Goal: Obtain resource: Download file/media

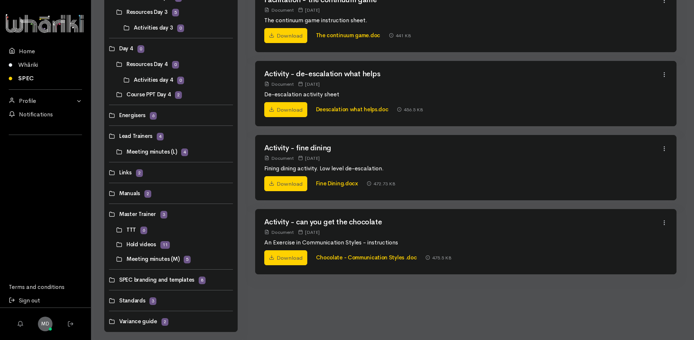
scroll to position [351, 0]
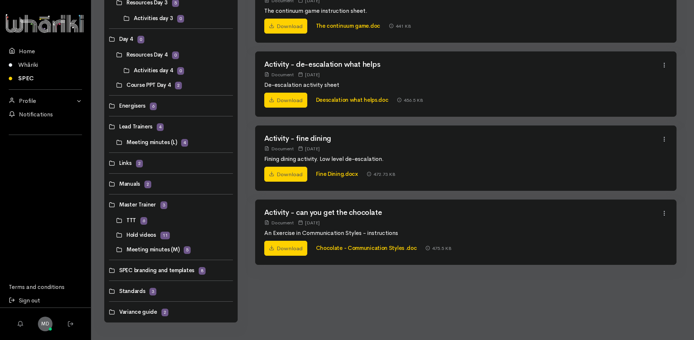
click at [116, 142] on link at bounding box center [116, 142] width 0 height 0
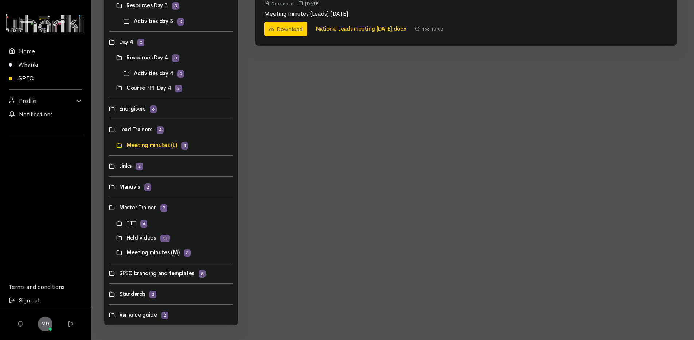
scroll to position [351, 0]
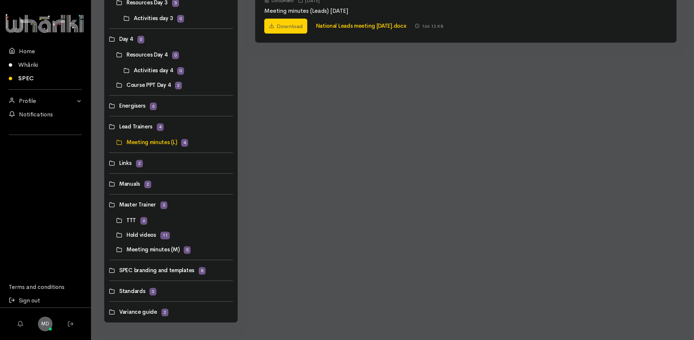
click at [116, 249] on link at bounding box center [116, 249] width 0 height 0
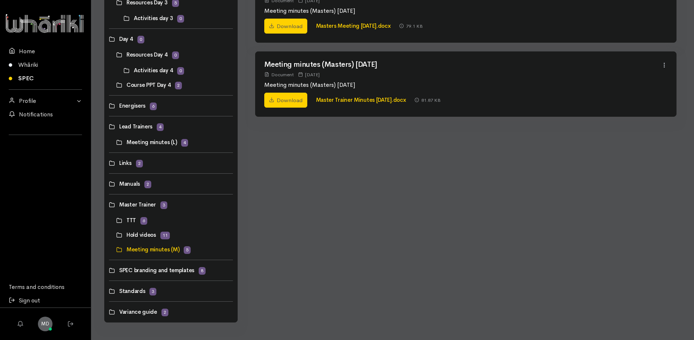
click at [109, 291] on link at bounding box center [109, 291] width 0 height 0
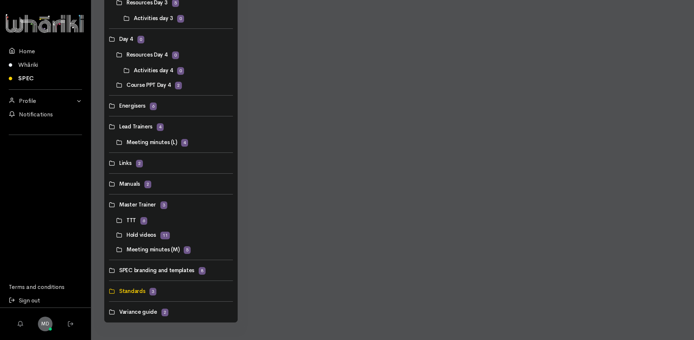
scroll to position [0, 0]
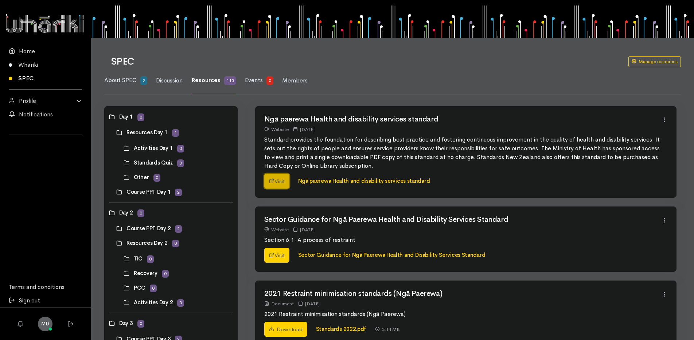
click at [281, 179] on link "Visit" at bounding box center [276, 181] width 25 height 15
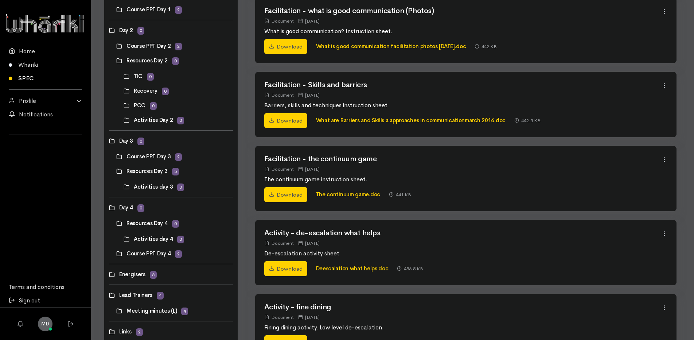
scroll to position [351, 0]
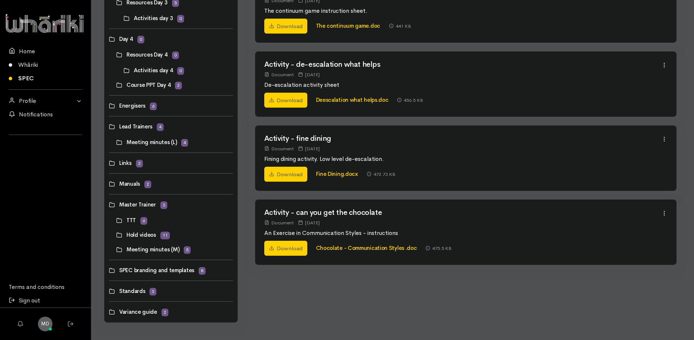
click at [109, 204] on link at bounding box center [109, 204] width 0 height 0
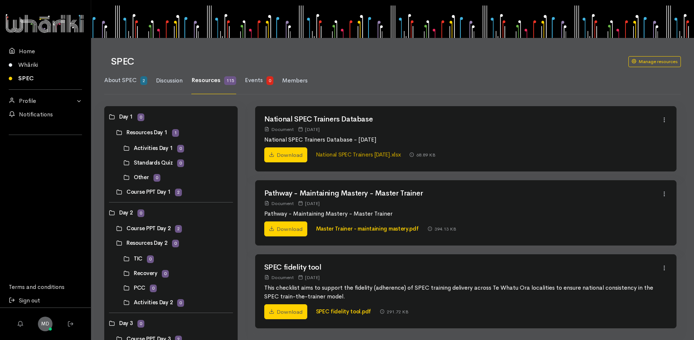
click at [343, 153] on link "National SPEC Trainers Sept 25.xlsx" at bounding box center [358, 154] width 85 height 7
click at [299, 224] on link "Download" at bounding box center [285, 228] width 43 height 15
